Goal: Information Seeking & Learning: Learn about a topic

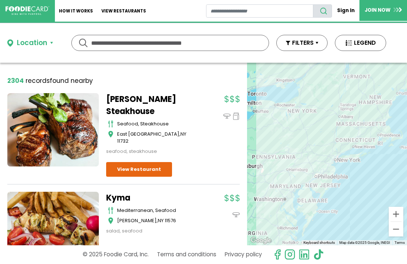
scroll to position [33, 0]
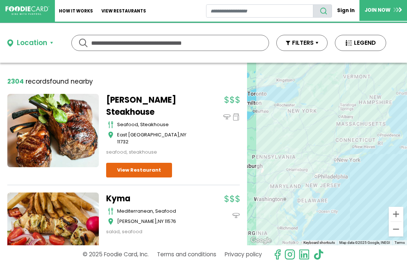
click at [118, 163] on link "View Restaurant" at bounding box center [139, 170] width 66 height 15
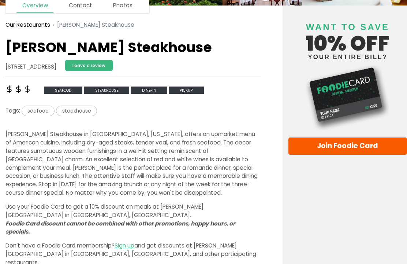
scroll to position [101, 0]
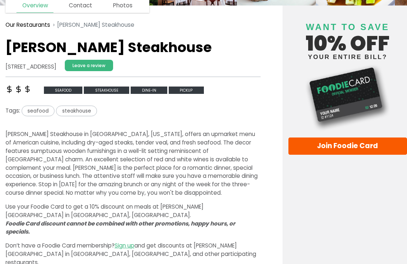
click at [55, 89] on span "seafood" at bounding box center [63, 90] width 39 height 8
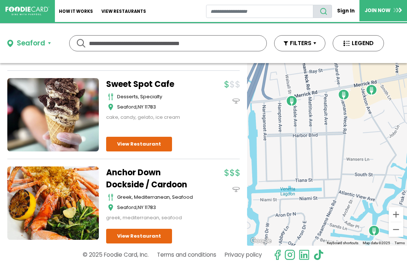
scroll to position [241, 0]
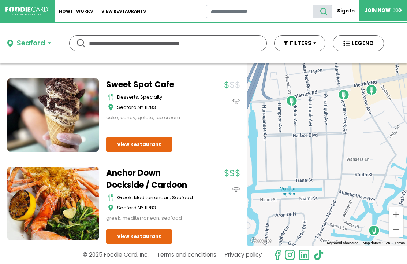
click at [155, 229] on link "View Restaurant" at bounding box center [139, 236] width 66 height 15
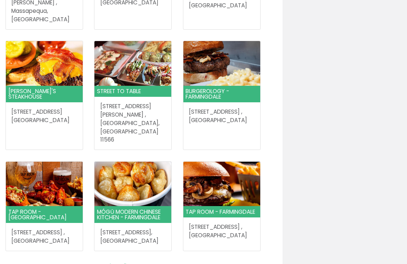
scroll to position [765, 0]
click at [114, 168] on img at bounding box center [132, 184] width 77 height 45
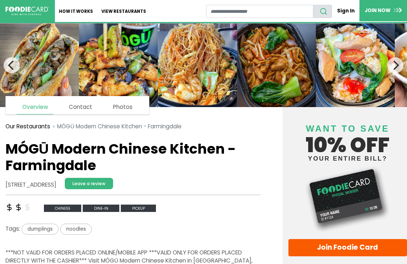
click at [115, 13] on link "View restaurants" at bounding box center [123, 11] width 53 height 22
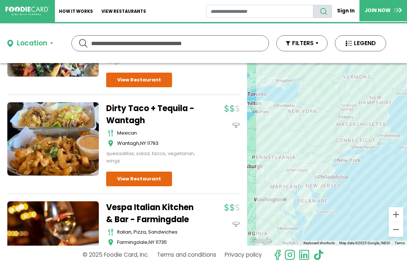
scroll to position [504, 0]
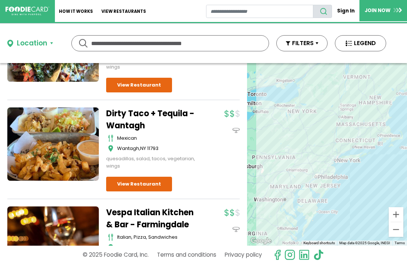
click at [115, 177] on link "View Restaurant" at bounding box center [139, 184] width 66 height 15
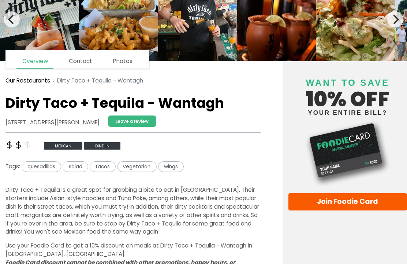
scroll to position [45, 0]
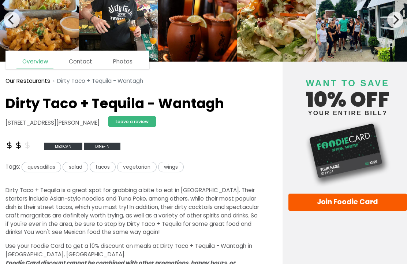
click at [38, 169] on span "quesadillas" at bounding box center [42, 167] width 40 height 11
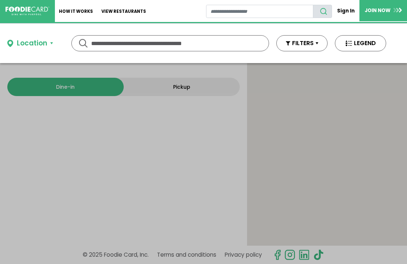
type input "**********"
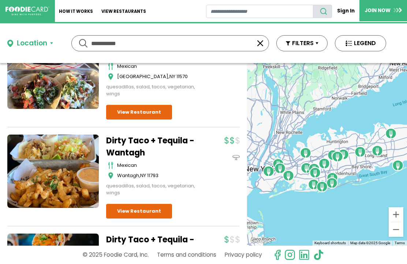
scroll to position [501, 0]
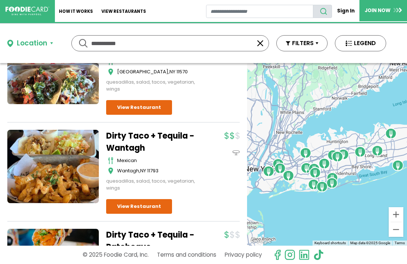
click at [126, 199] on link "View Restaurant" at bounding box center [139, 206] width 66 height 15
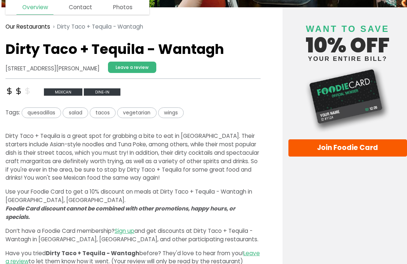
scroll to position [100, 0]
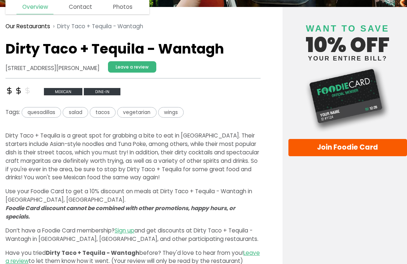
click at [104, 90] on span "Dine-in" at bounding box center [102, 92] width 37 height 8
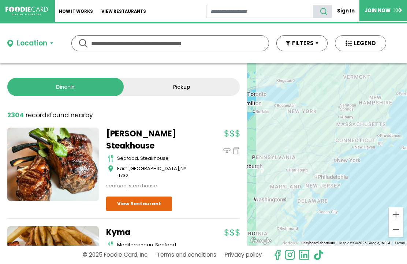
click at [37, 87] on link "Dine-in" at bounding box center [65, 87] width 116 height 18
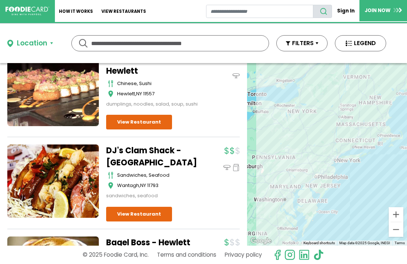
scroll to position [1952, 0]
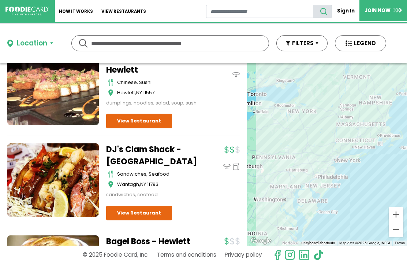
click at [31, 146] on link at bounding box center [53, 179] width 92 height 73
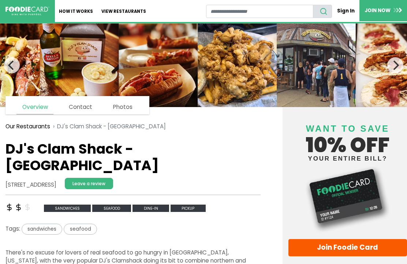
click at [8, 70] on button "Previous" at bounding box center [12, 65] width 16 height 16
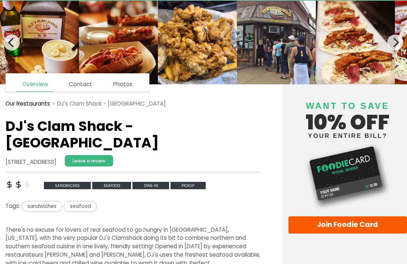
scroll to position [22, 0]
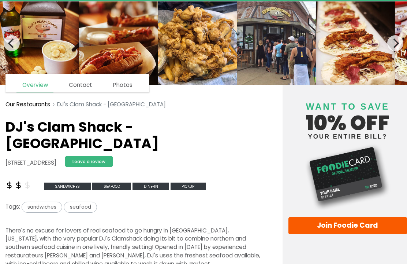
click at [56, 182] on span "sandwiches" at bounding box center [67, 186] width 47 height 8
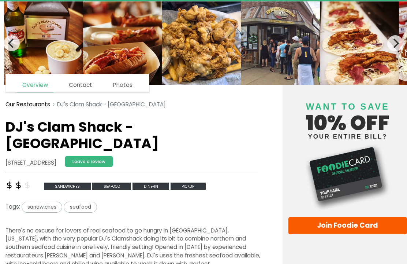
scroll to position [0, 0]
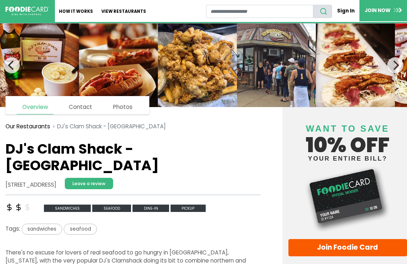
click at [72, 13] on link "How It Works" at bounding box center [76, 11] width 42 height 22
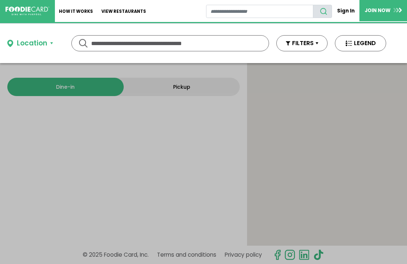
type input "**********"
